Goal: Contribute content

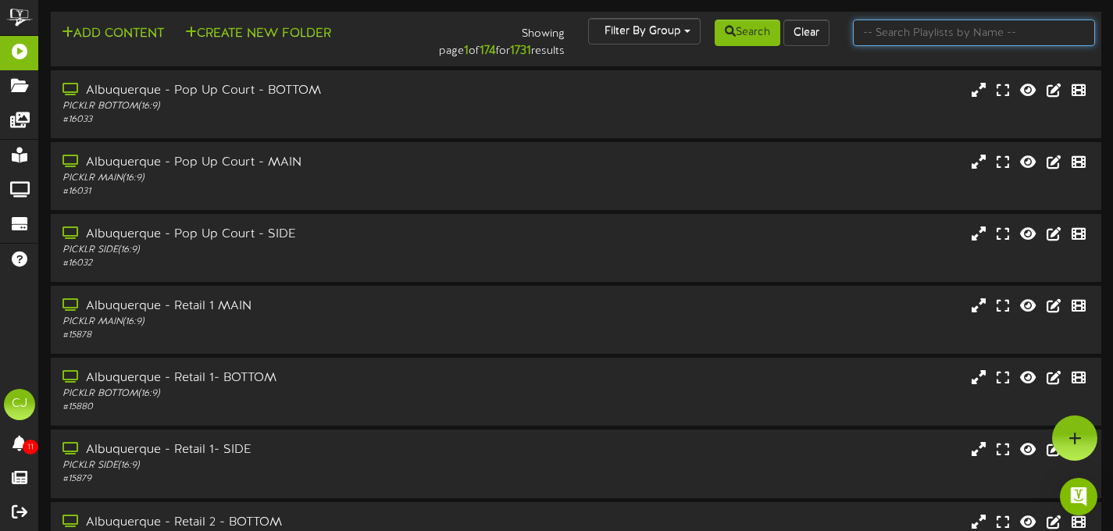
click at [902, 27] on input "text" at bounding box center [974, 33] width 242 height 27
type input "scottsdale"
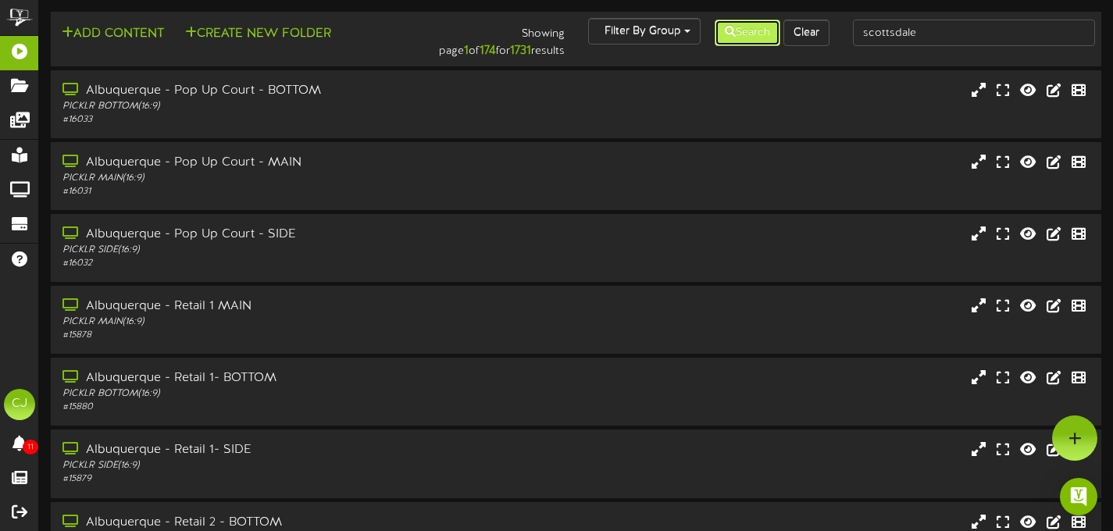
click at [744, 23] on button "Search" at bounding box center [748, 33] width 66 height 27
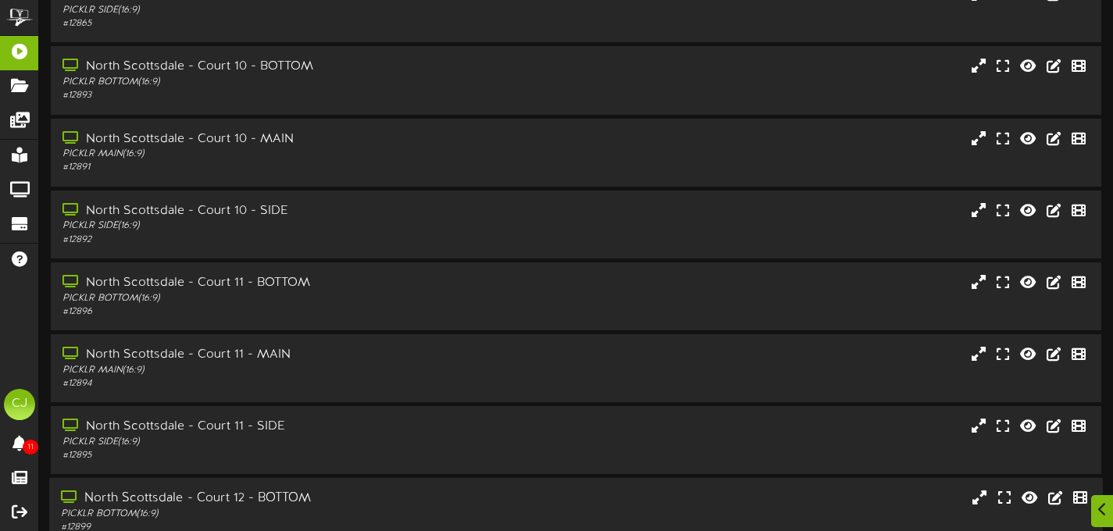
scroll to position [319, 0]
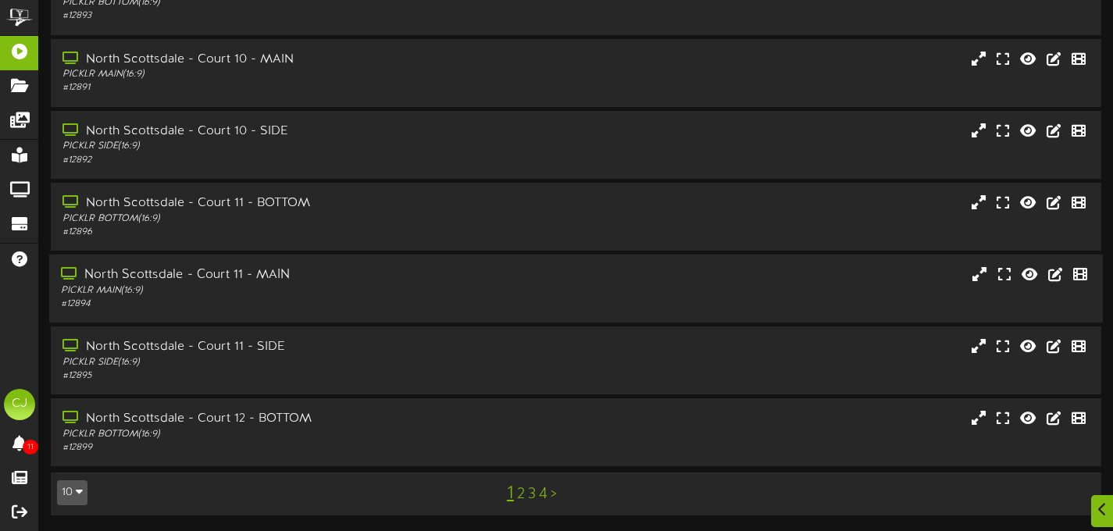
click at [291, 274] on div "North Scottsdale - Court 11 - MAIN" at bounding box center [269, 275] width 416 height 18
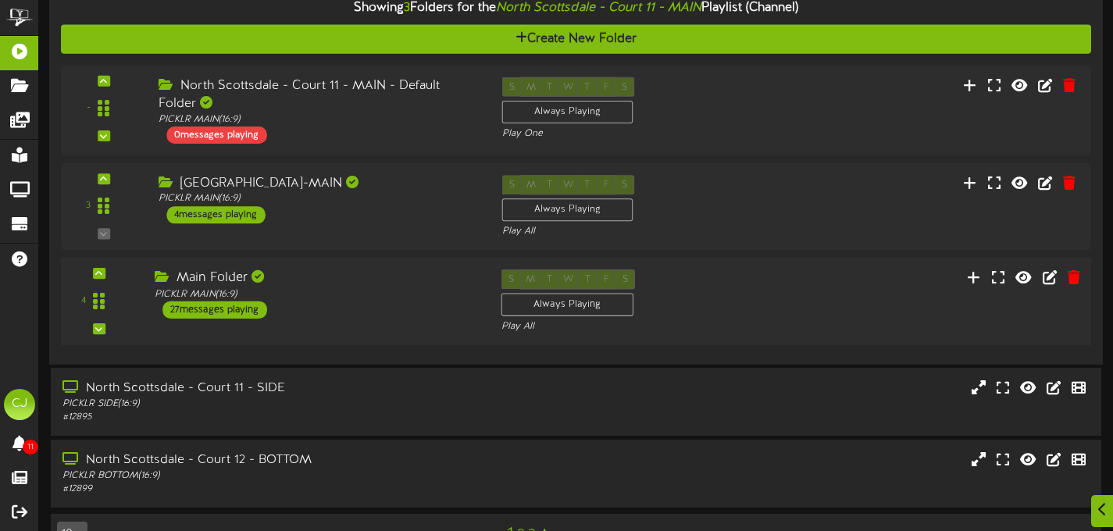
scroll to position [674, 0]
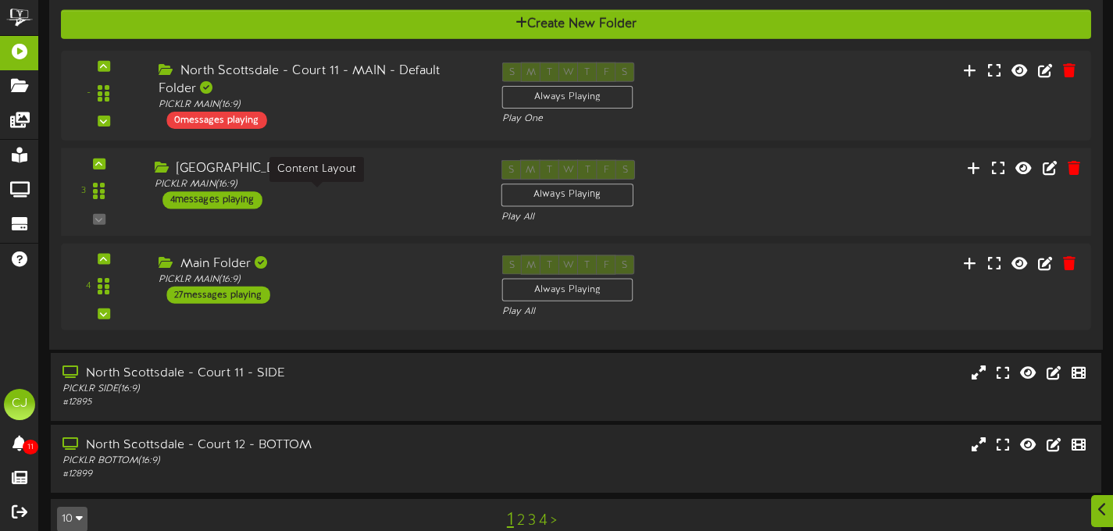
click at [384, 191] on div "PICKLR MAIN ( 16:9 )" at bounding box center [316, 183] width 323 height 13
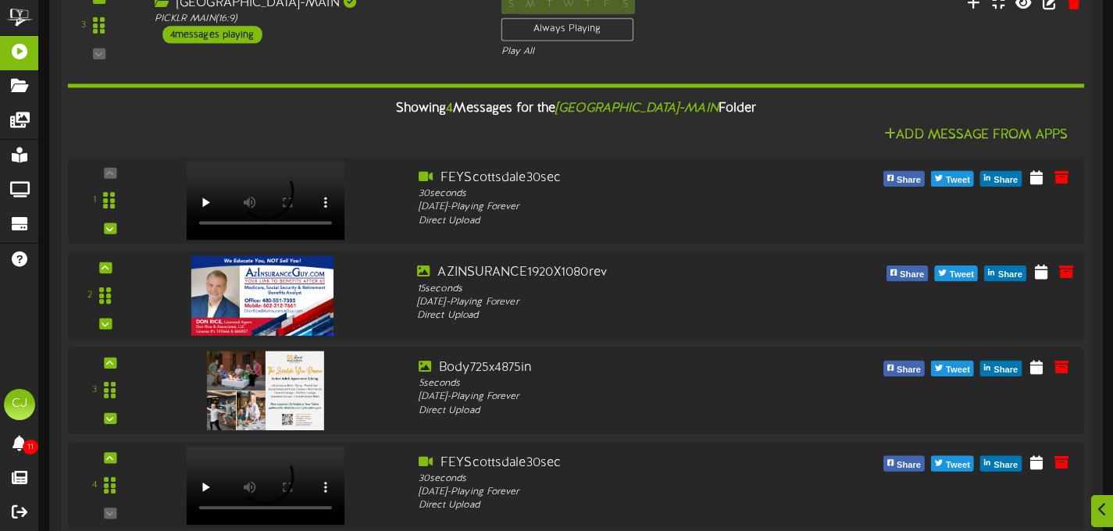
scroll to position [838, 0]
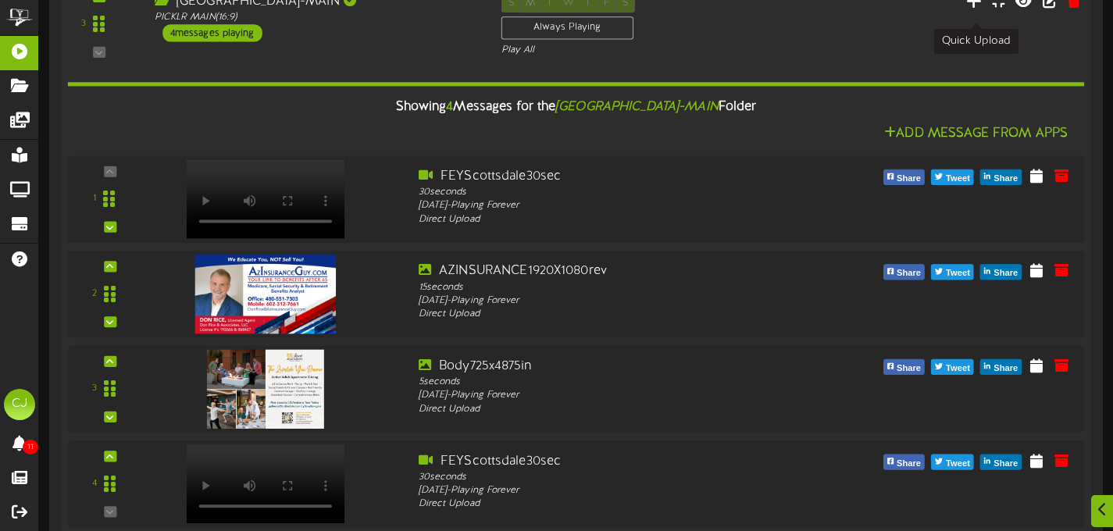
click at [972, 9] on icon at bounding box center [974, -1] width 16 height 17
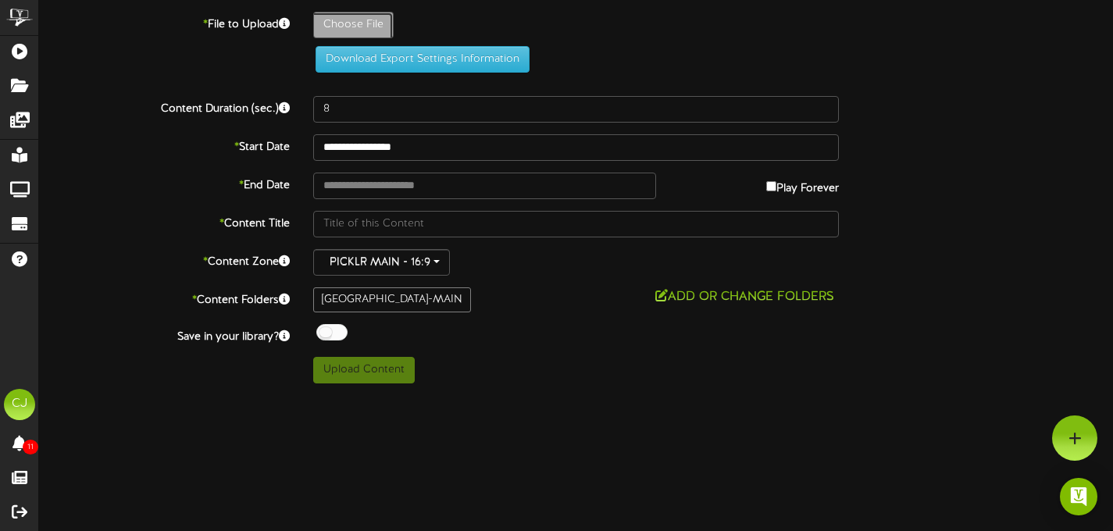
type input "**********"
type input "CopyofRevelTVMembershipMenu6"
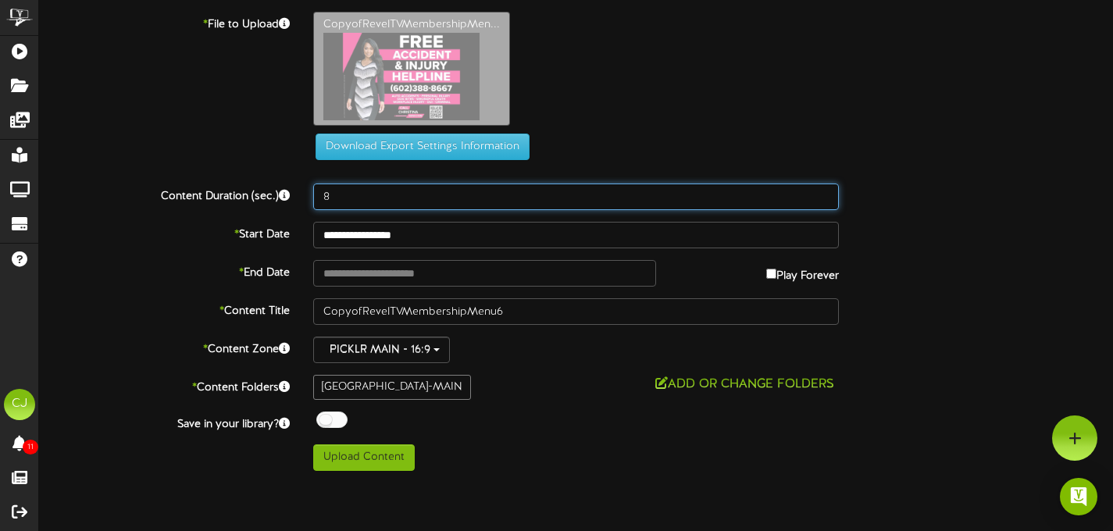
click at [330, 201] on input "8" at bounding box center [576, 197] width 526 height 27
type input "5"
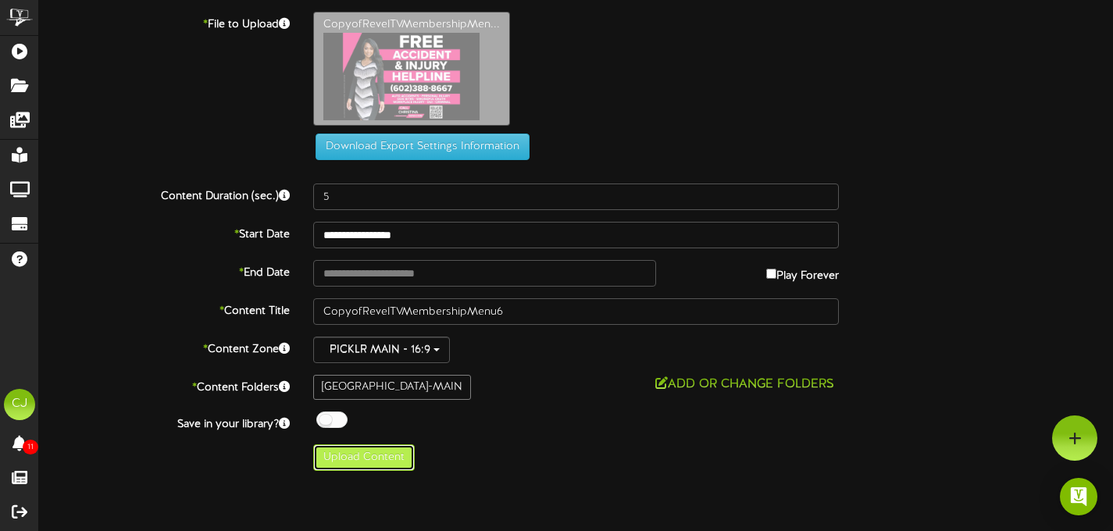
click at [387, 451] on button "Upload Content" at bounding box center [364, 458] width 102 height 27
type input "**********"
